Goal: Transaction & Acquisition: Purchase product/service

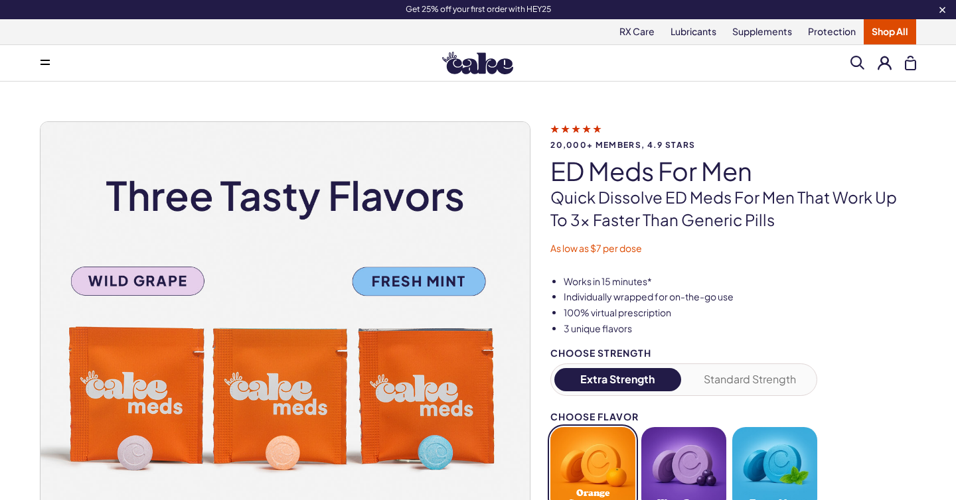
click at [887, 64] on button at bounding box center [884, 63] width 14 height 14
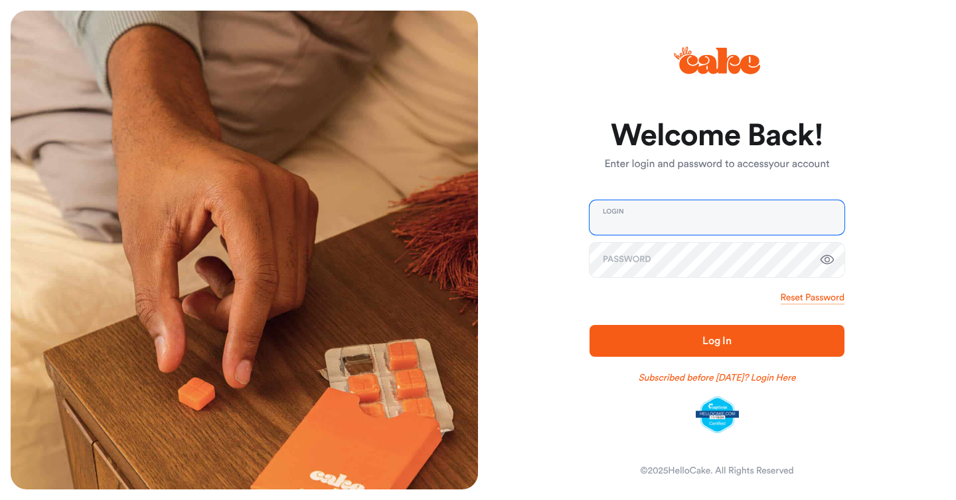
type input "**********"
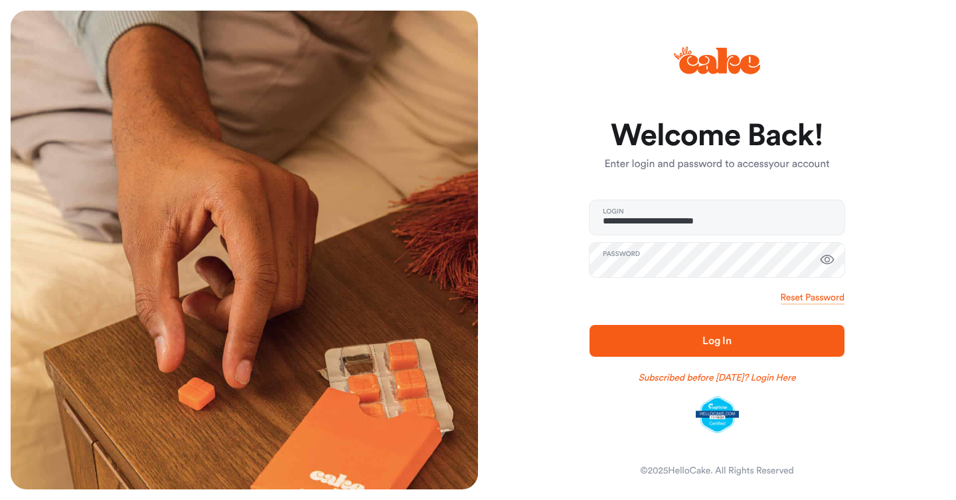
click at [684, 342] on span "Log In" at bounding box center [717, 341] width 212 height 16
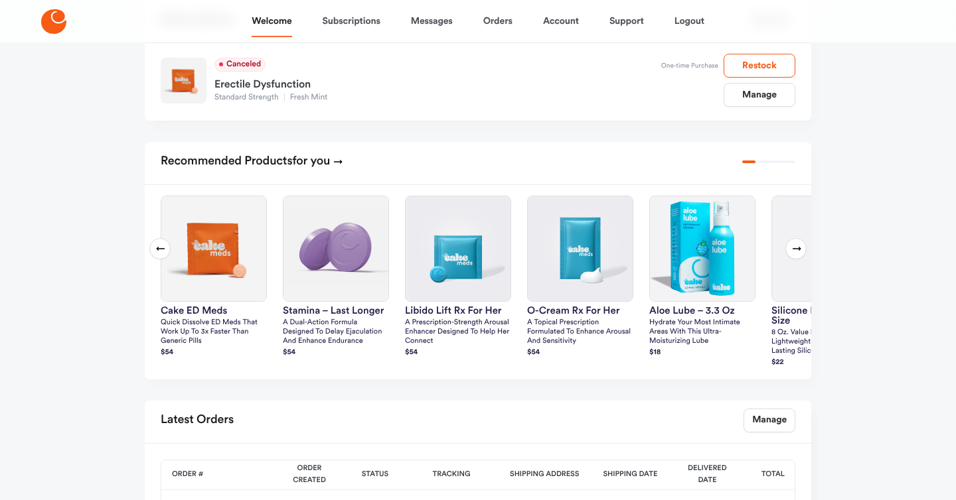
scroll to position [243, 0]
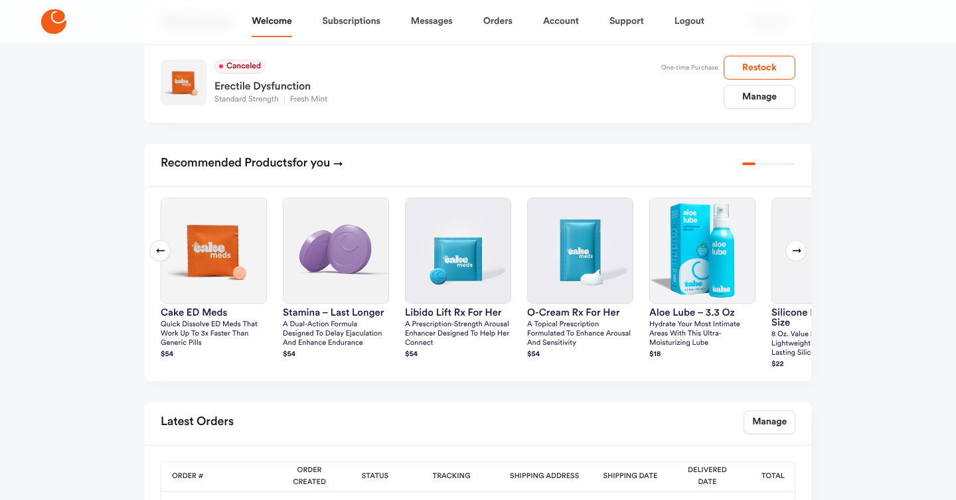
click at [794, 254] on icon at bounding box center [796, 251] width 11 height 11
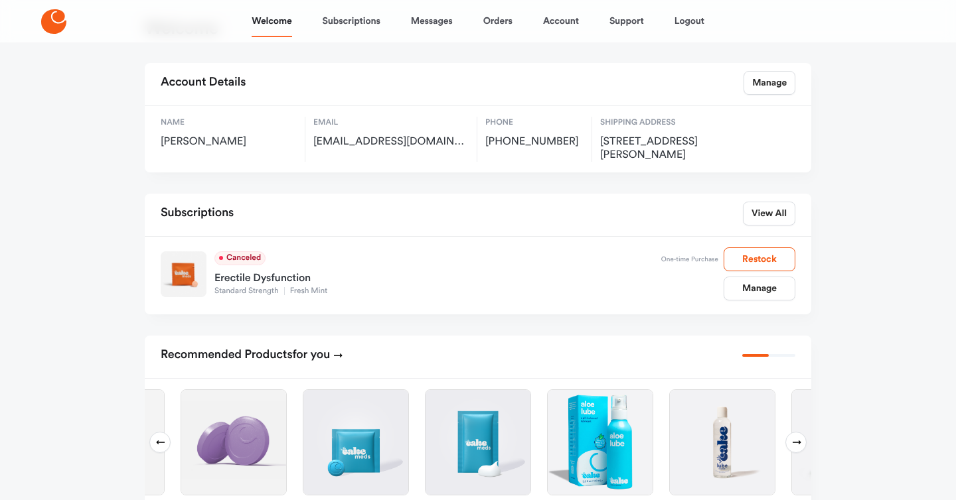
scroll to position [0, 0]
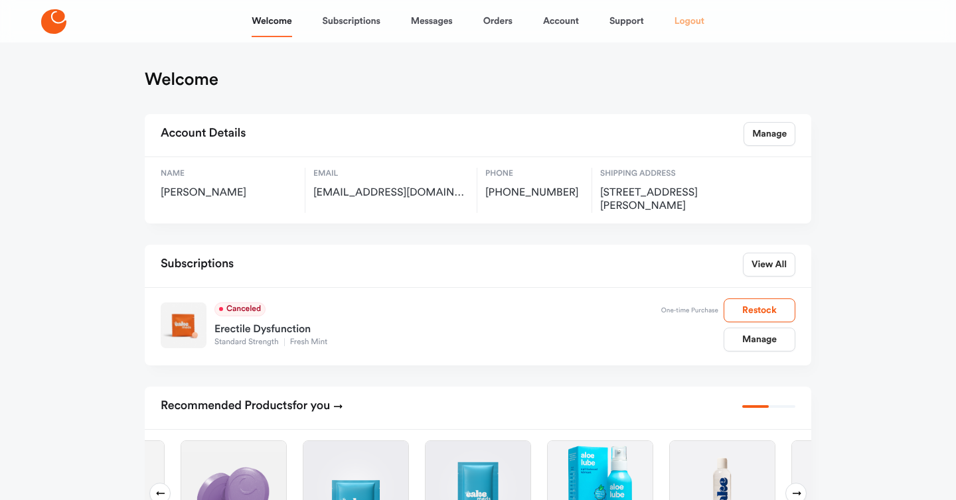
click at [702, 22] on link "Logout" at bounding box center [689, 21] width 30 height 32
